Goal: Transaction & Acquisition: Purchase product/service

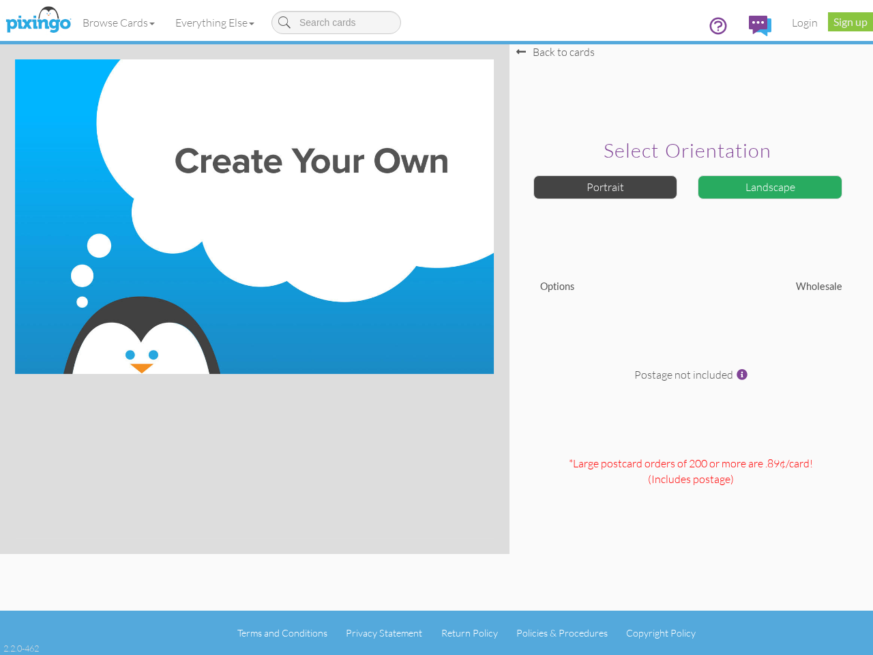
click at [437, 328] on img at bounding box center [254, 216] width 479 height 315
click at [119, 23] on link "Browse Cards" at bounding box center [118, 22] width 93 height 34
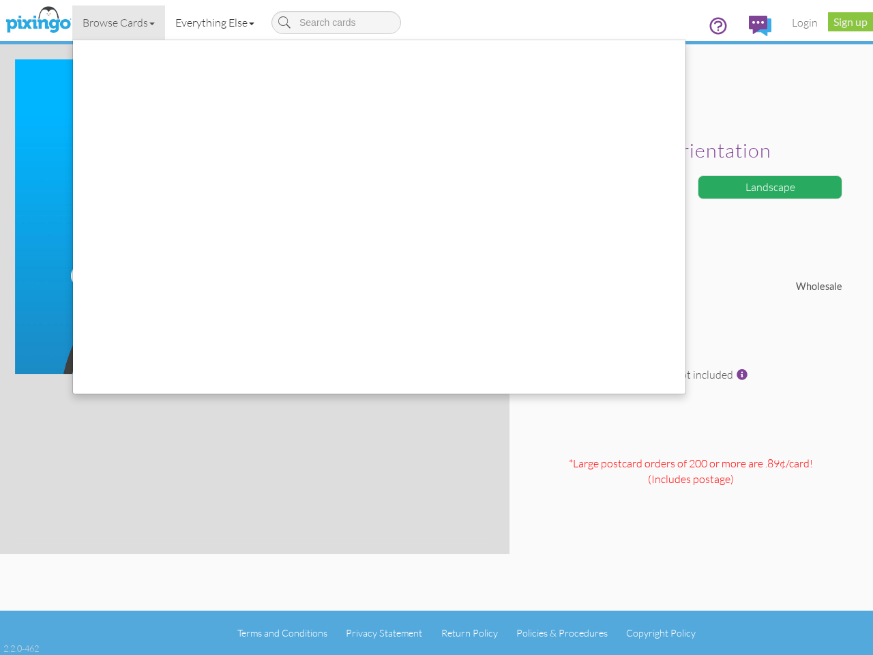
click at [218, 23] on link "Everything Else" at bounding box center [215, 22] width 100 height 34
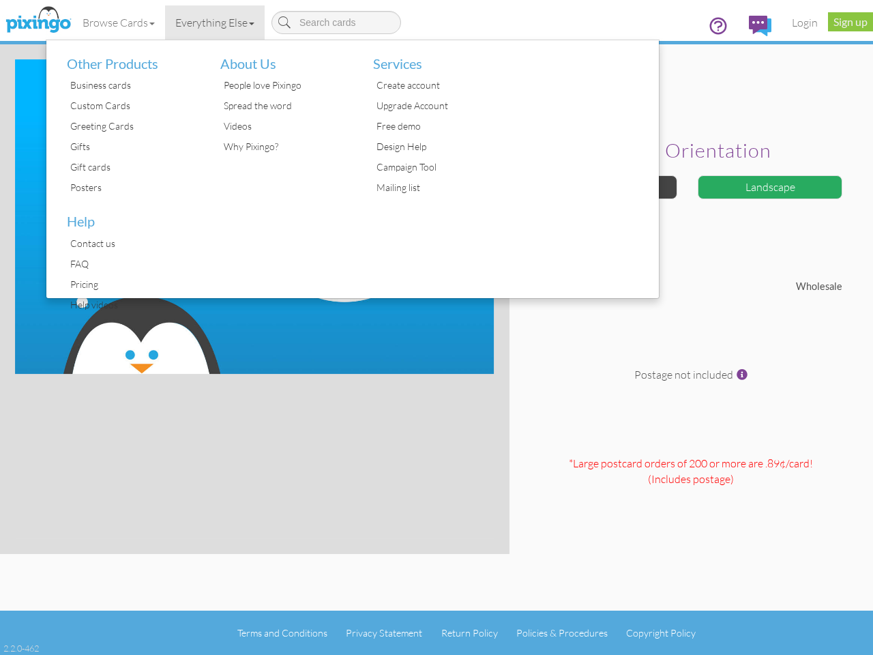
click at [606, 187] on div at bounding box center [583, 169] width 154 height 258
click at [770, 187] on div "Landscape" at bounding box center [770, 187] width 145 height 24
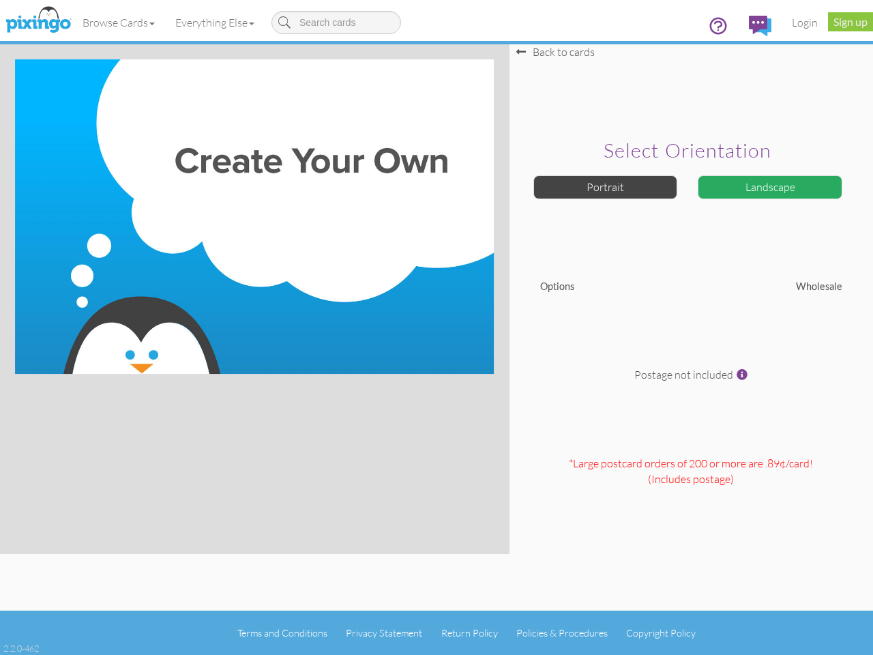
click at [742, 375] on span at bounding box center [742, 374] width 11 height 11
